Goal: Communication & Community: Answer question/provide support

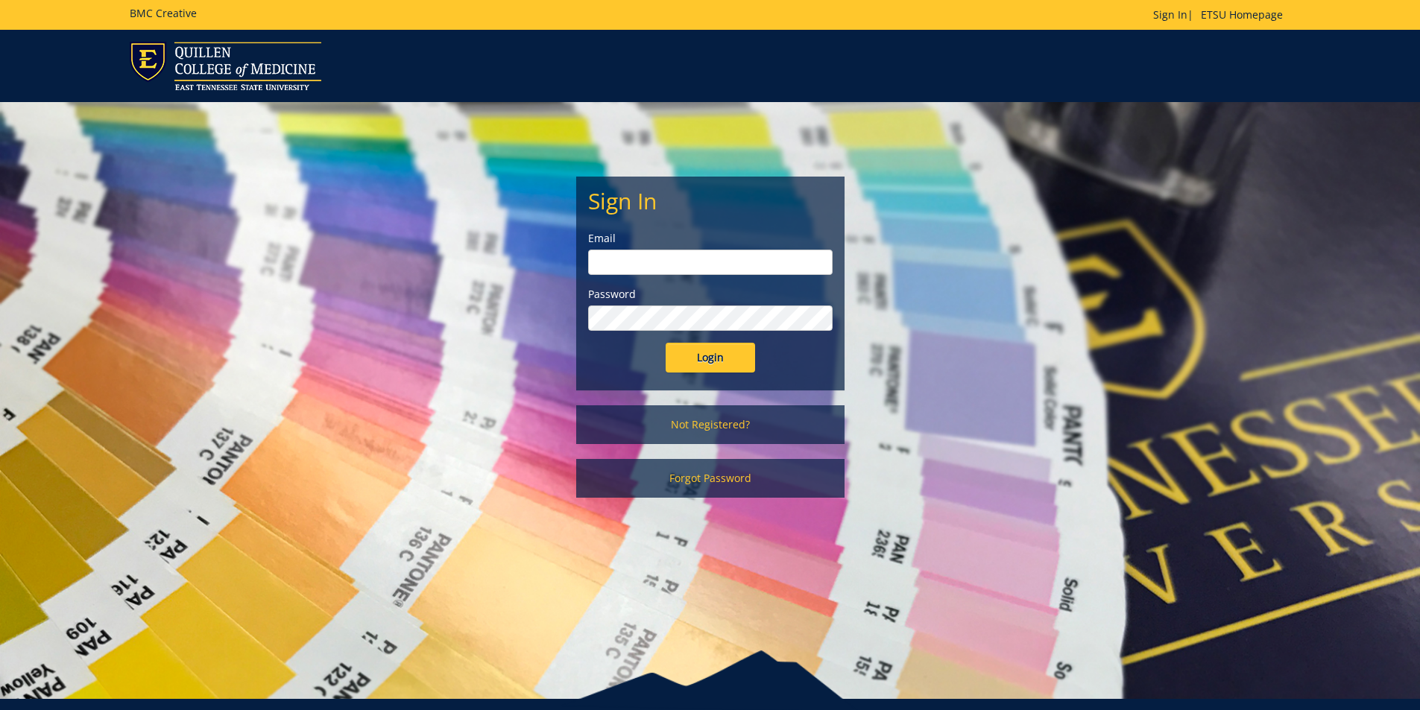
type input "[EMAIL_ADDRESS][DOMAIN_NAME]"
click at [714, 365] on input "Login" at bounding box center [710, 358] width 89 height 30
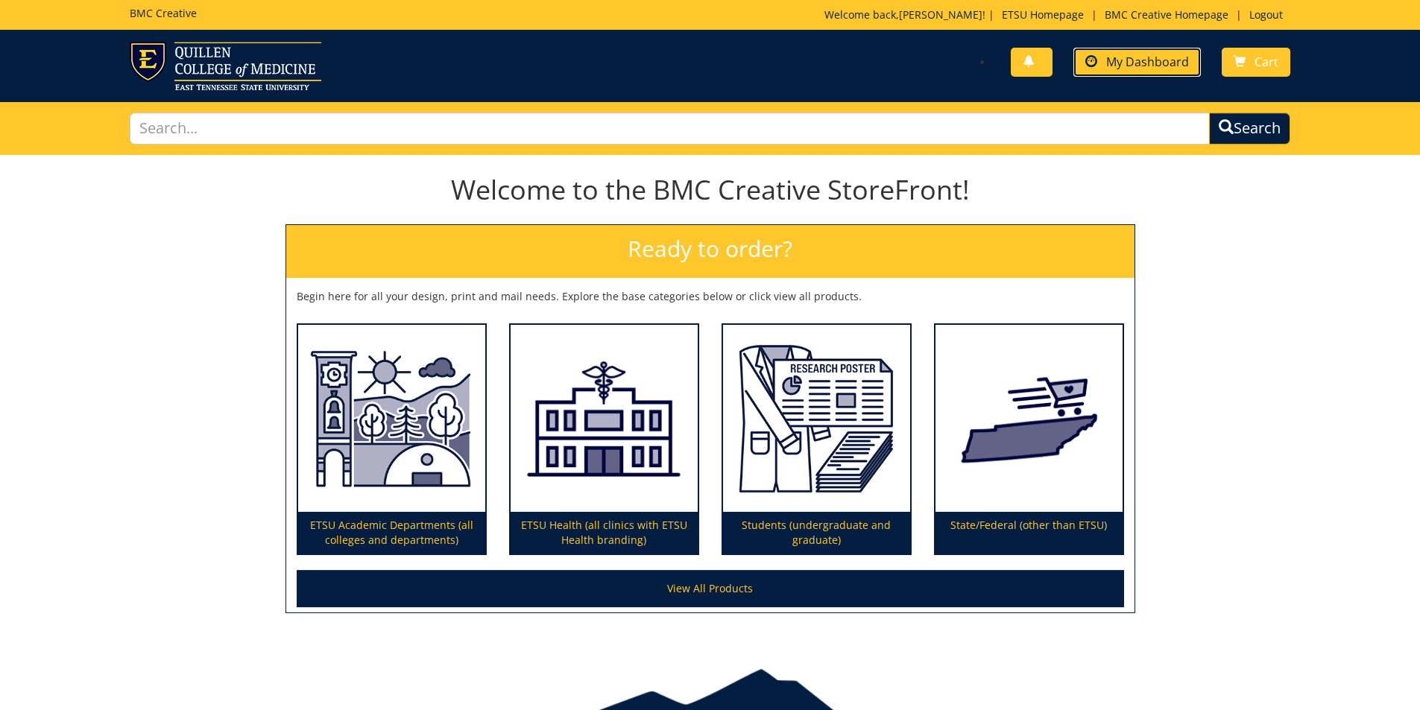
click at [1150, 63] on span "My Dashboard" at bounding box center [1147, 62] width 83 height 16
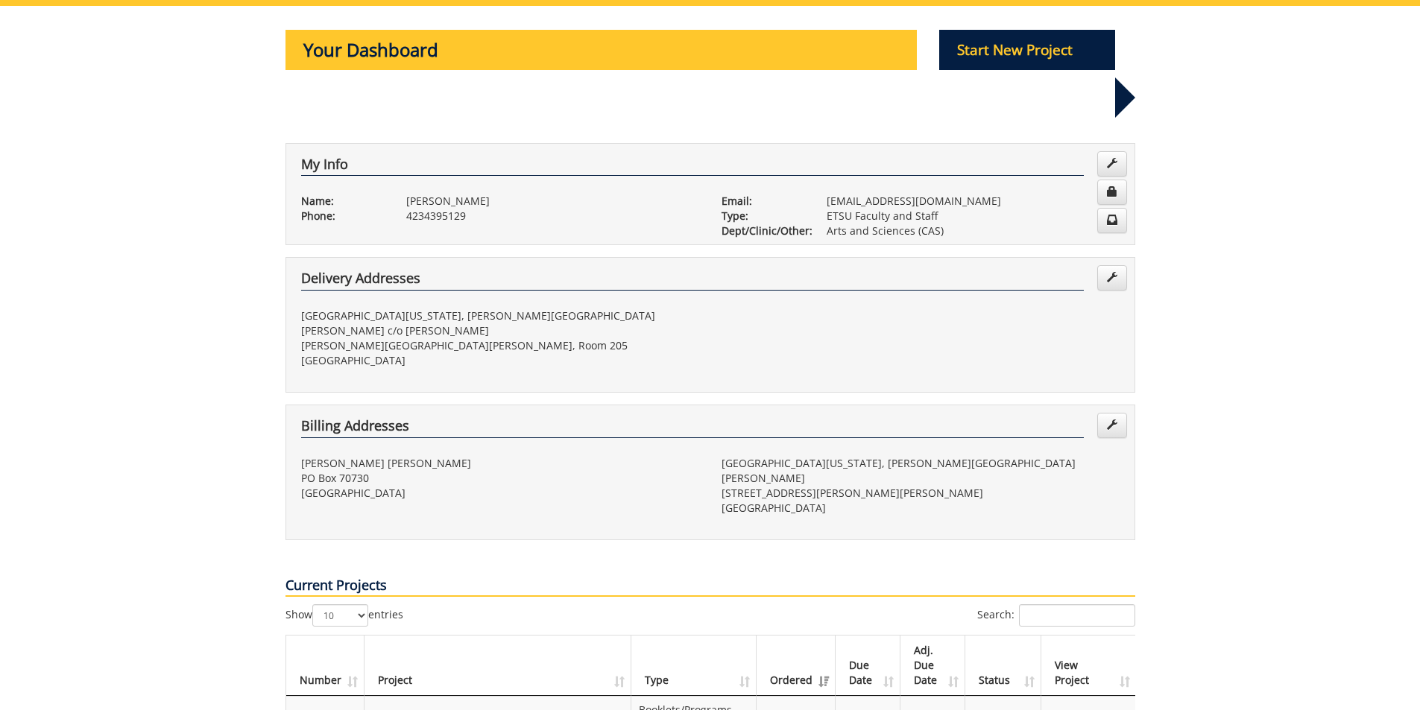
scroll to position [447, 0]
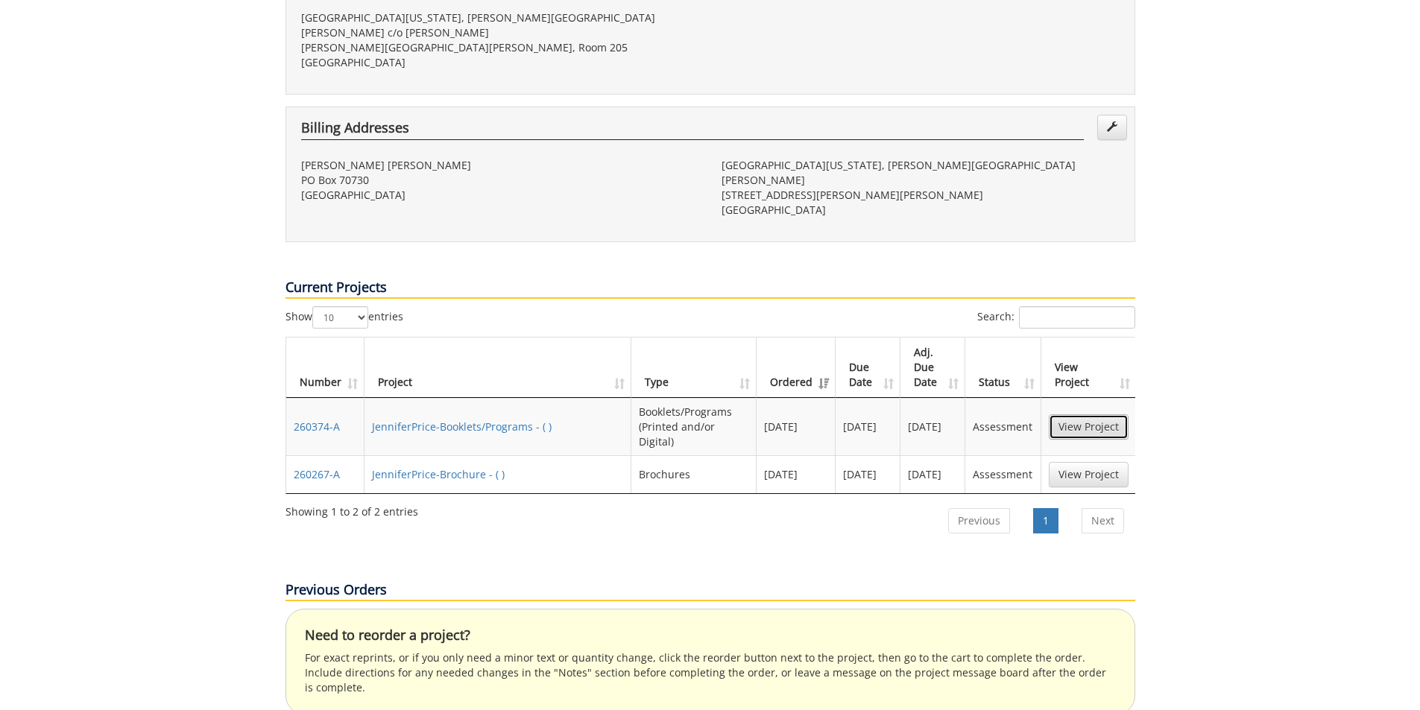
click at [1074, 414] on link "View Project" at bounding box center [1089, 426] width 80 height 25
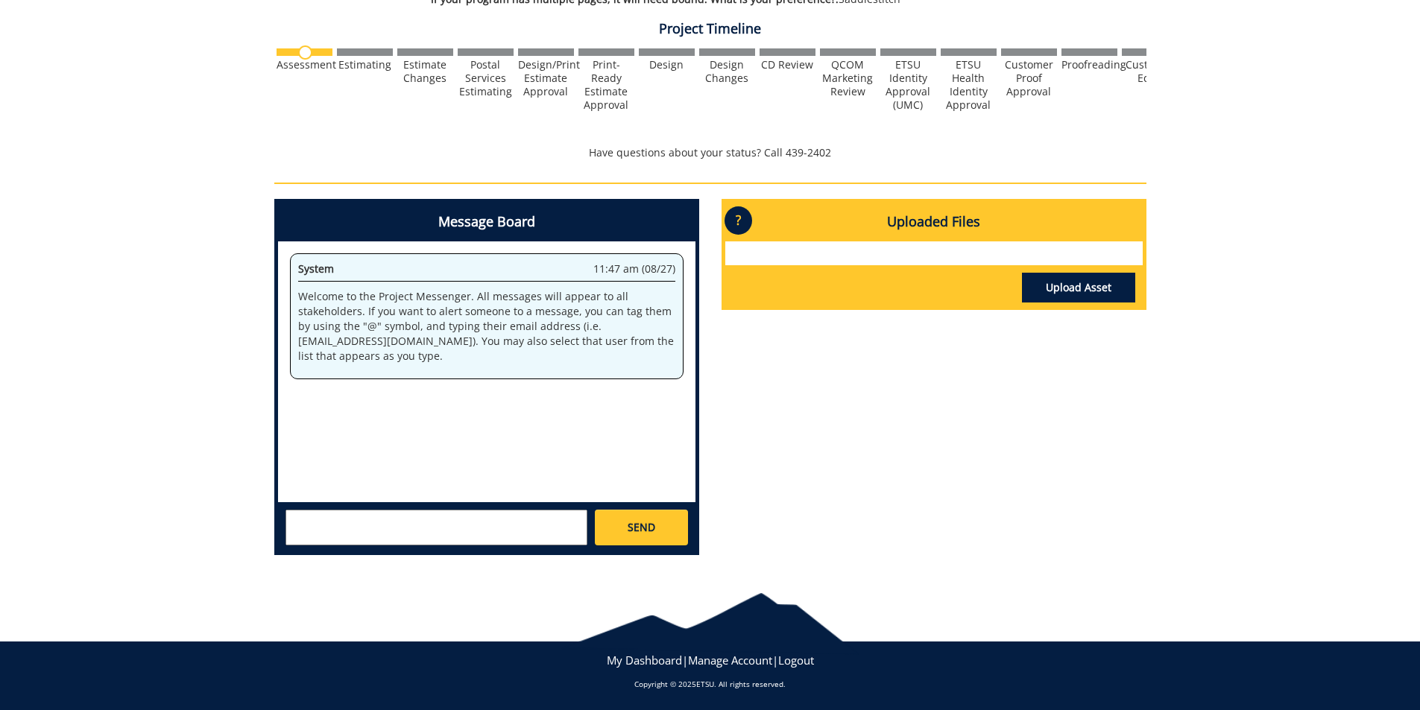
scroll to position [507, 0]
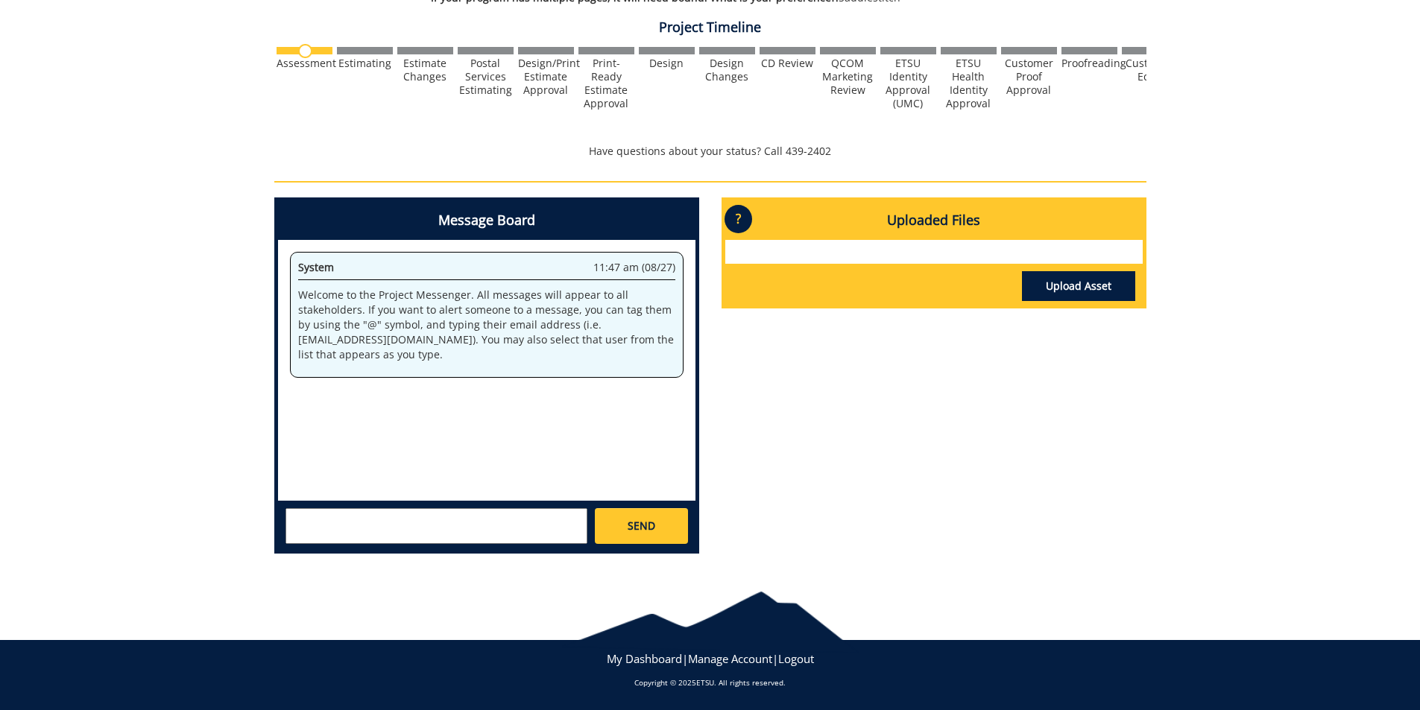
click at [441, 531] on textarea at bounding box center [437, 526] width 302 height 36
click at [547, 517] on textarea "Hello. Since inheriting several programs from the College of Business and Techn…" at bounding box center [437, 526] width 302 height 36
click at [376, 538] on textarea "Hello. Since inheriting several programs from the College of Business and Techn…" at bounding box center [437, 526] width 302 height 36
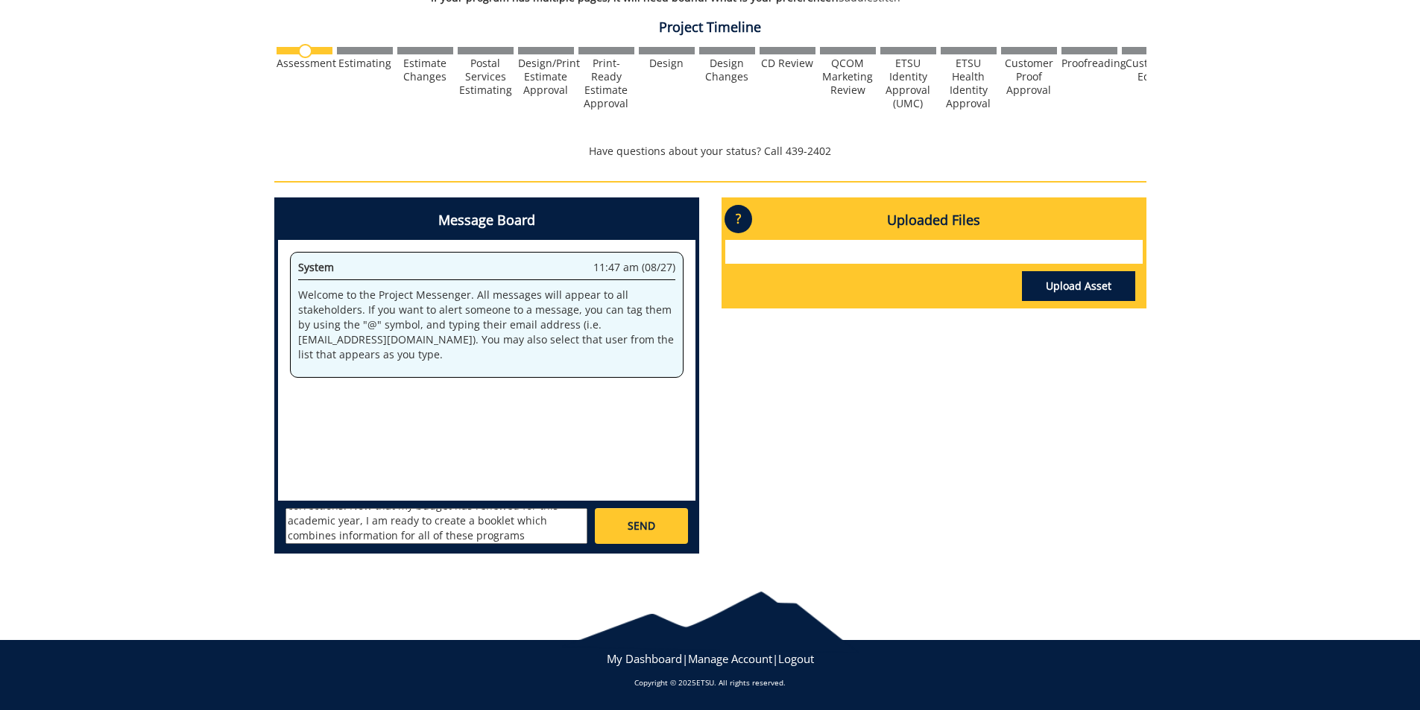
click at [470, 540] on textarea "Hello. Since inheriting several programs from the College of Business and Techn…" at bounding box center [437, 526] width 302 height 36
drag, startPoint x: 411, startPoint y: 538, endPoint x: 398, endPoint y: 535, distance: 13.2
click at [398, 535] on textarea "Hello. Since inheriting several programs from the College of Business and Techn…" at bounding box center [437, 526] width 302 height 36
click at [573, 535] on textarea "Hello. Since inheriting several programs from the College of Business and Techn…" at bounding box center [437, 526] width 302 height 36
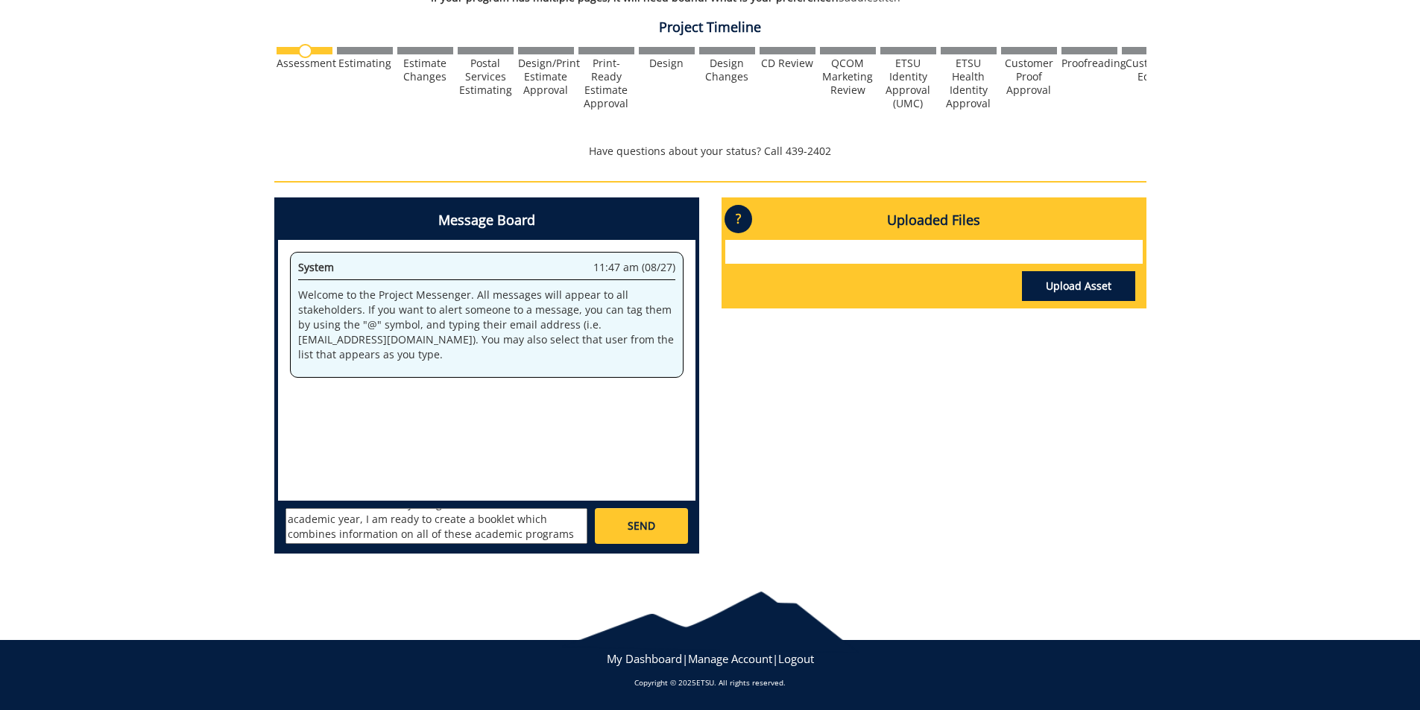
click at [473, 516] on textarea "Hello. Since inheriting several programs from the College of Business and Techn…" at bounding box center [437, 526] width 302 height 36
click at [543, 535] on textarea "Hello. Since inheriting several programs from the College of Business and Techn…" at bounding box center [437, 526] width 302 height 36
click at [399, 539] on textarea "Hello. Since inheriting several programs from the College of Business and Techn…" at bounding box center [437, 526] width 302 height 36
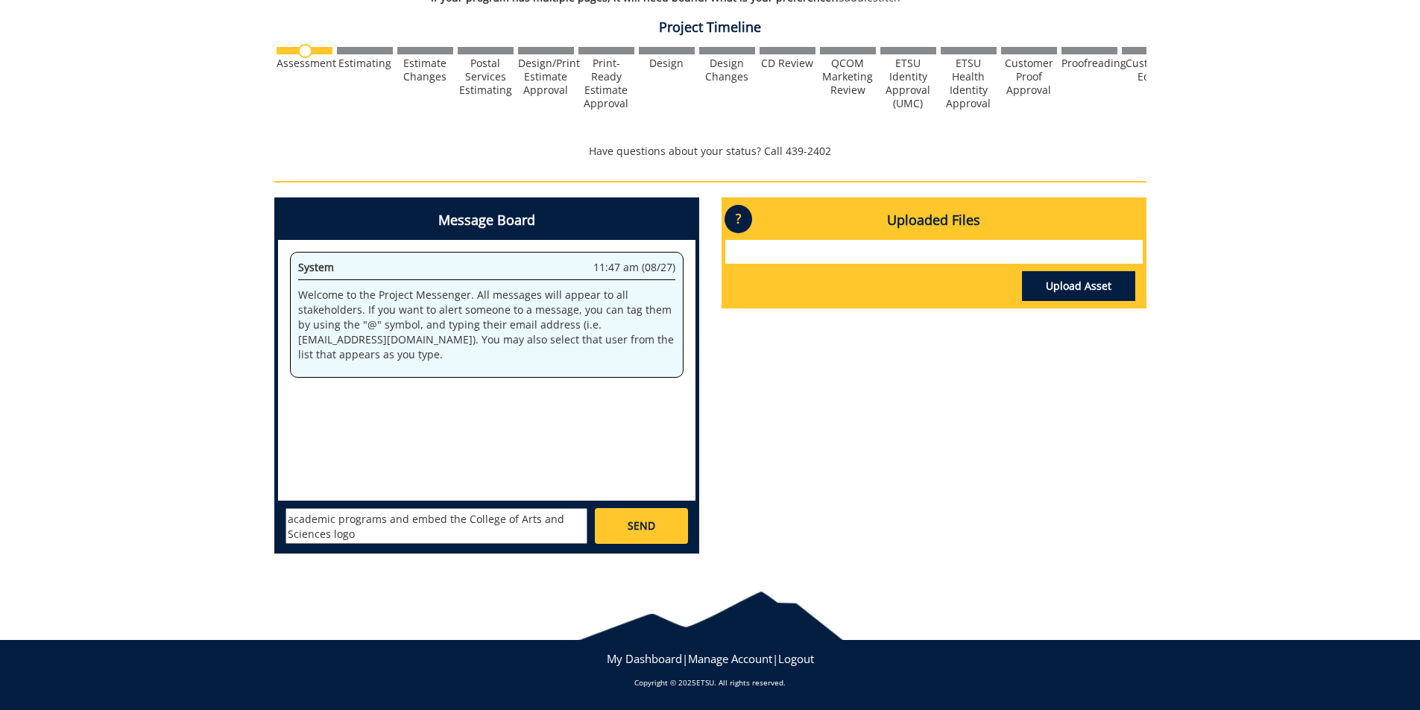
drag, startPoint x: 409, startPoint y: 524, endPoint x: 441, endPoint y: 525, distance: 32.1
click at [441, 525] on textarea "Hello. Since inheriting several programs from the College of Business and Techn…" at bounding box center [437, 526] width 302 height 36
click at [404, 537] on textarea "Hello. Since inheriting several programs from the College of Business and Techn…" at bounding box center [437, 526] width 302 height 36
click at [571, 516] on textarea "Hello. Since inheriting several programs from the College of Business and Techn…" at bounding box center [437, 526] width 302 height 36
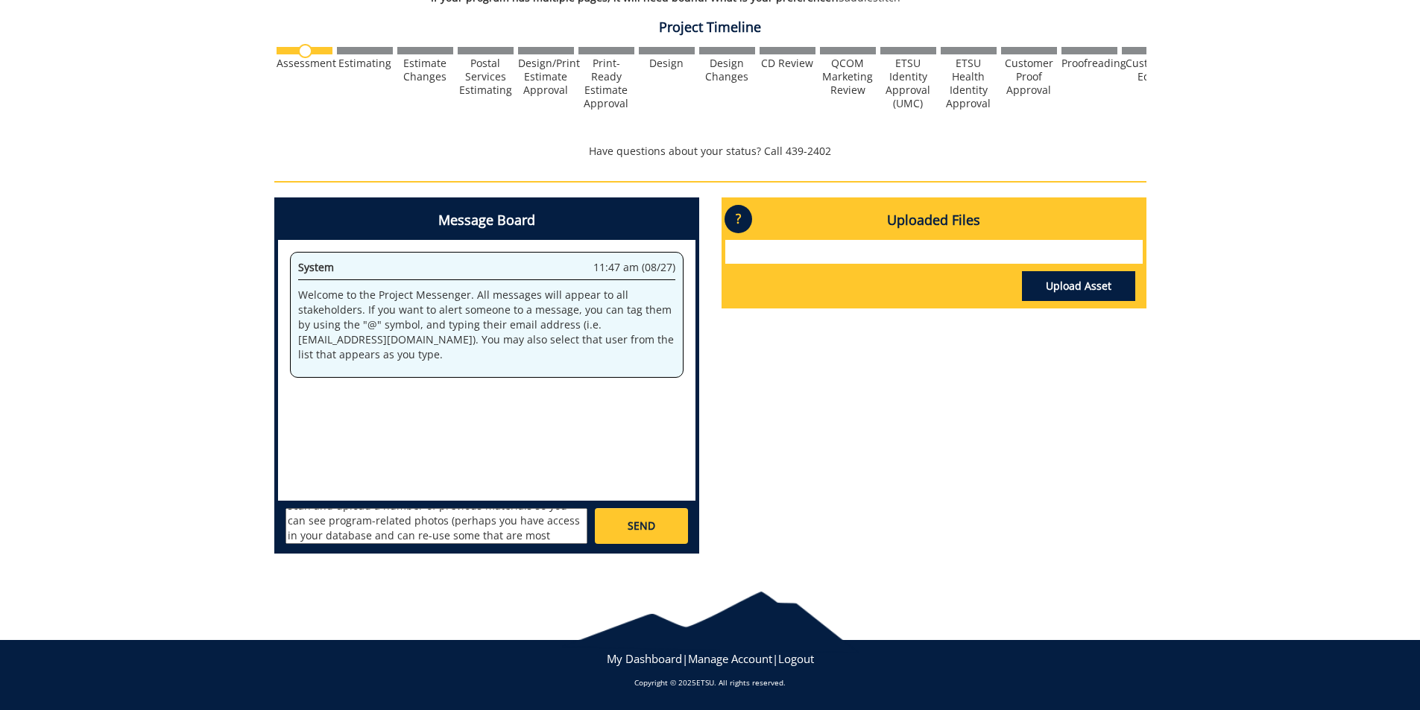
click at [554, 532] on textarea "Hello. Since inheriting several programs from the College of Business and Techn…" at bounding box center [437, 526] width 302 height 36
drag, startPoint x: 458, startPoint y: 521, endPoint x: 438, endPoint y: 523, distance: 19.4
click at [438, 523] on textarea "Hello. Since inheriting several programs from the College of Business and Techn…" at bounding box center [437, 526] width 302 height 36
click at [445, 526] on textarea "Hello. Since inheriting several programs from the College of Business and Techn…" at bounding box center [437, 526] width 302 height 36
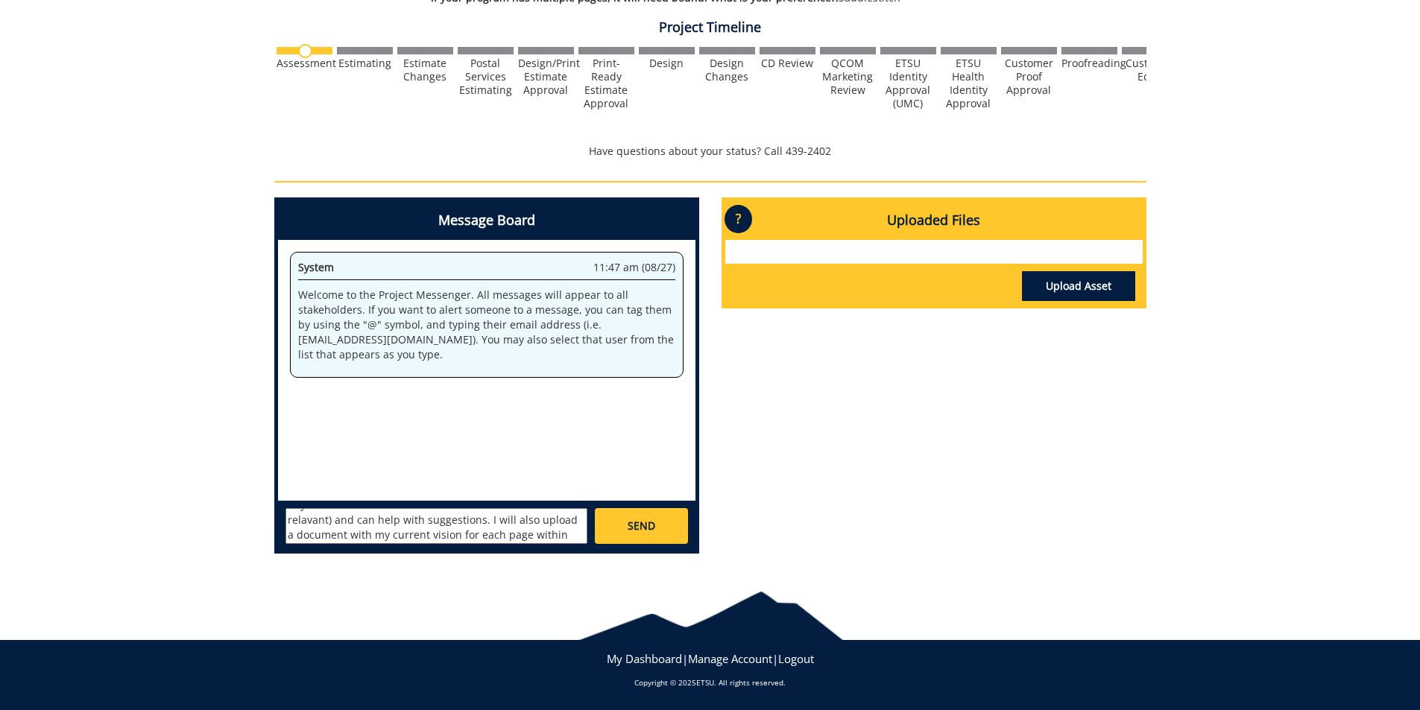
scroll to position [177, 0]
click at [452, 527] on textarea "Hello. Since inheriting several programs from the College of Business and Techn…" at bounding box center [437, 526] width 302 height 36
drag, startPoint x: 455, startPoint y: 520, endPoint x: 427, endPoint y: 526, distance: 28.2
click at [427, 526] on textarea "Hello. Since inheriting several programs from the College of Business and Techn…" at bounding box center [437, 526] width 302 height 36
click at [384, 541] on textarea "Hello. Since inheriting several programs from the College of Business and Techn…" at bounding box center [437, 526] width 302 height 36
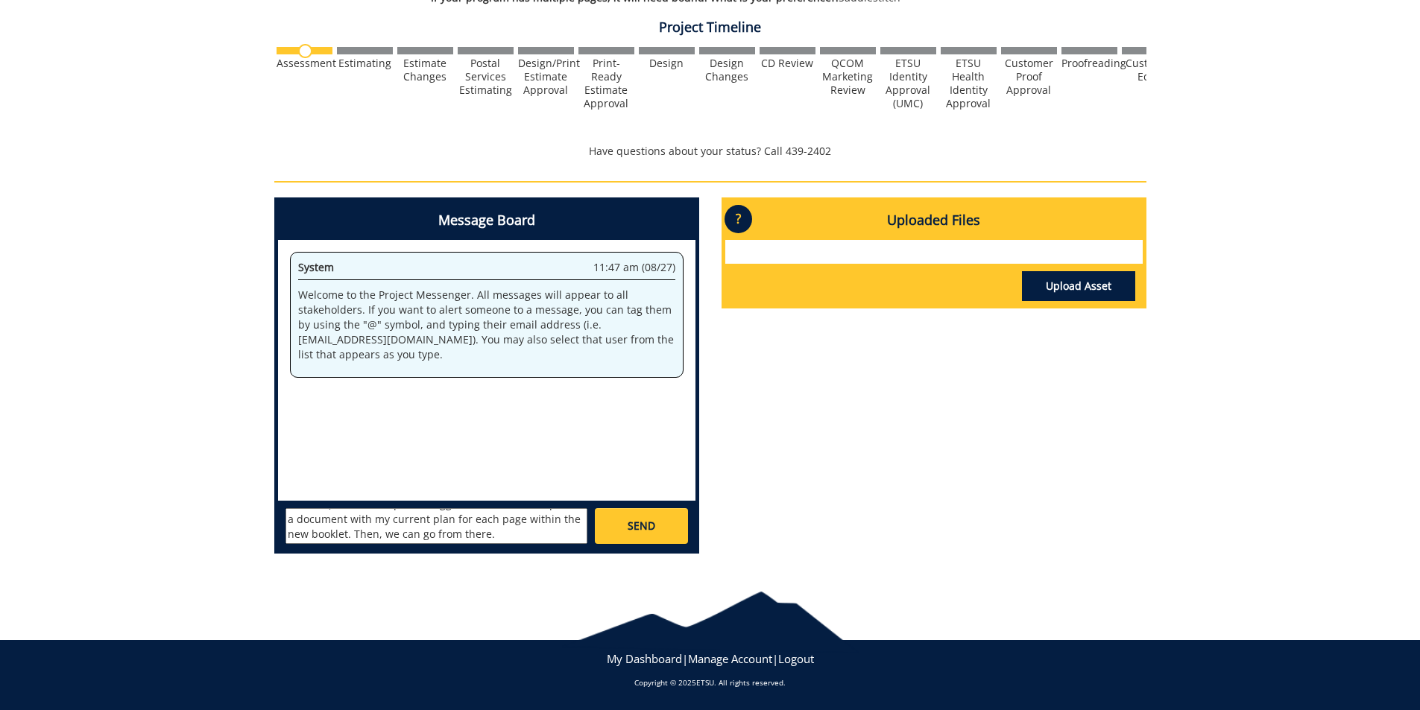
click at [451, 531] on textarea "Hello. Since inheriting several programs from the College of Business and Techn…" at bounding box center [437, 526] width 302 height 36
click at [306, 519] on textarea "Hello. Since inheriting several programs from the College of Business and Techn…" at bounding box center [437, 526] width 302 height 36
type textarea "Hello. Since inheriting several programs from the College of Business and Techn…"
click at [660, 523] on link "SEND" at bounding box center [641, 526] width 92 height 36
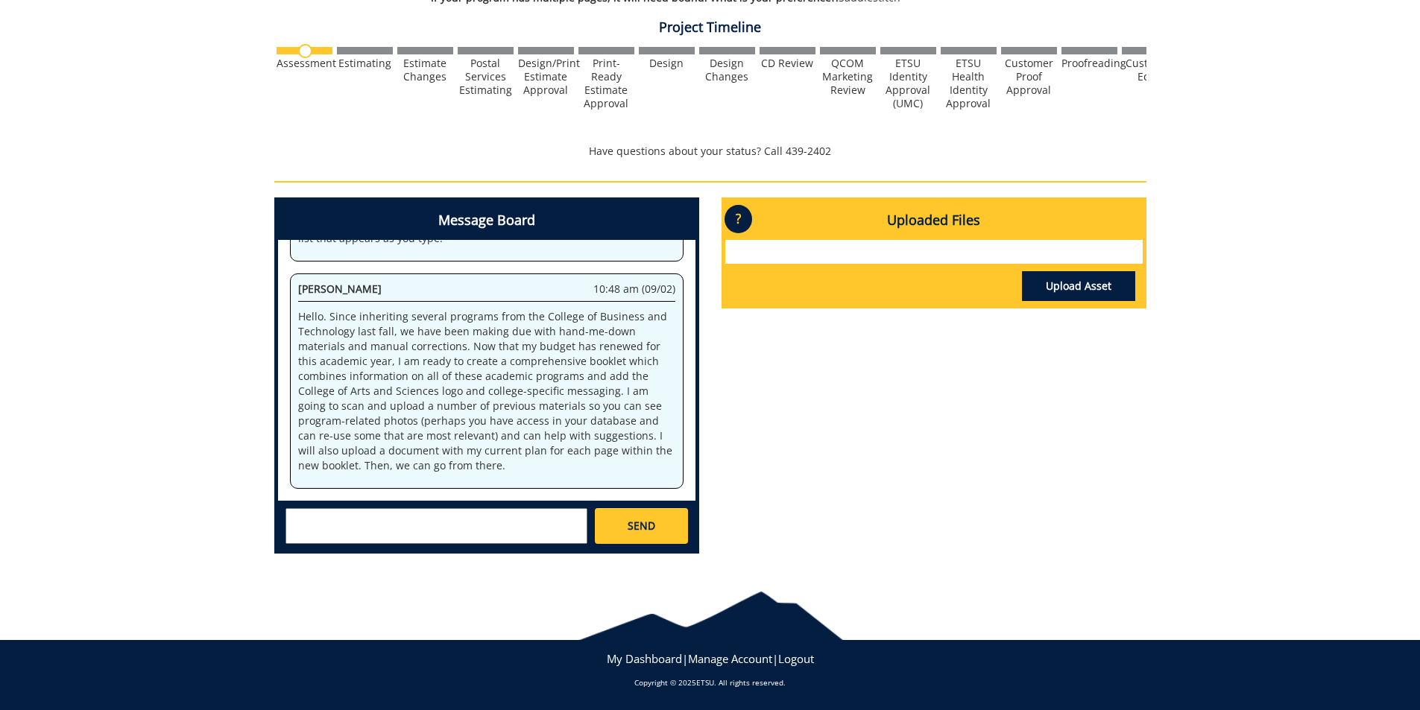
scroll to position [23494, 0]
click at [442, 520] on textarea at bounding box center [437, 526] width 302 height 36
type textarea "Note: The Mechatronics Engineering materials were all created with College of A…"
click at [633, 521] on span "SEND" at bounding box center [642, 526] width 28 height 15
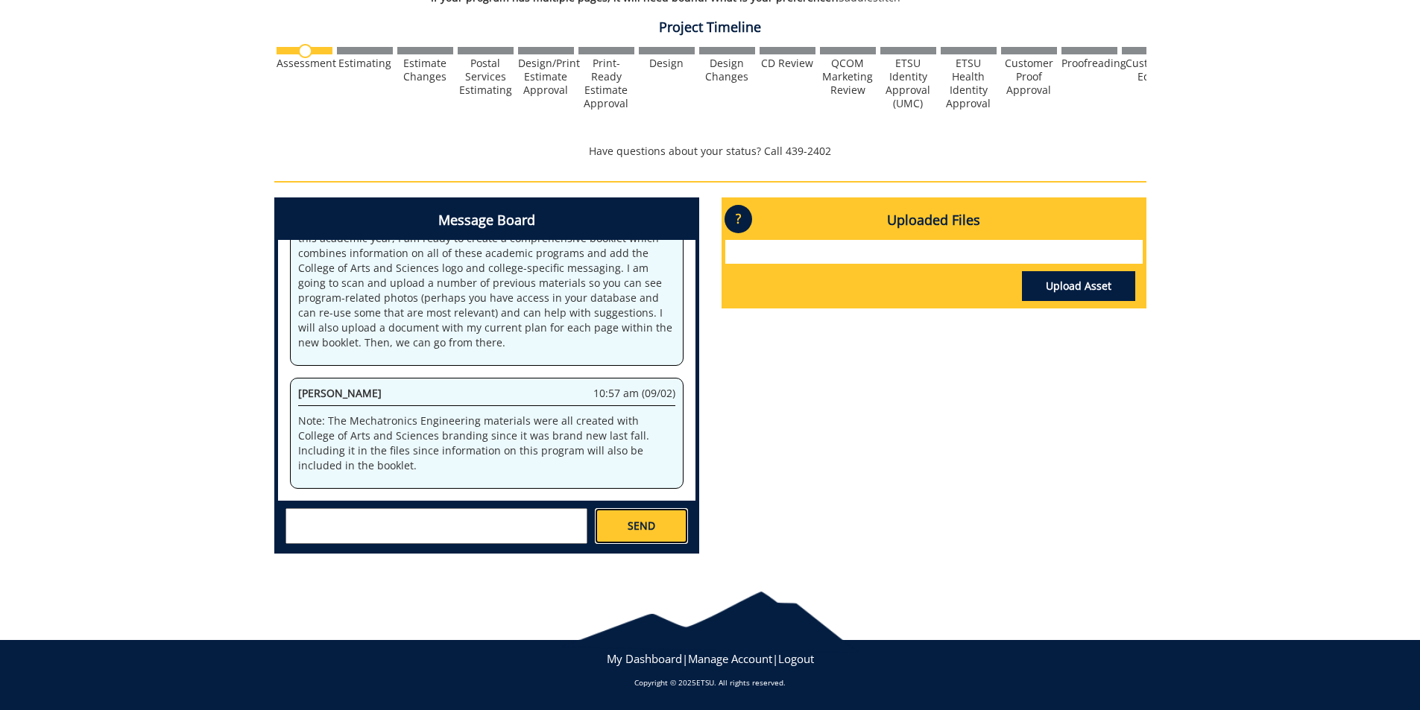
scroll to position [31541, 0]
